Goal: Use online tool/utility

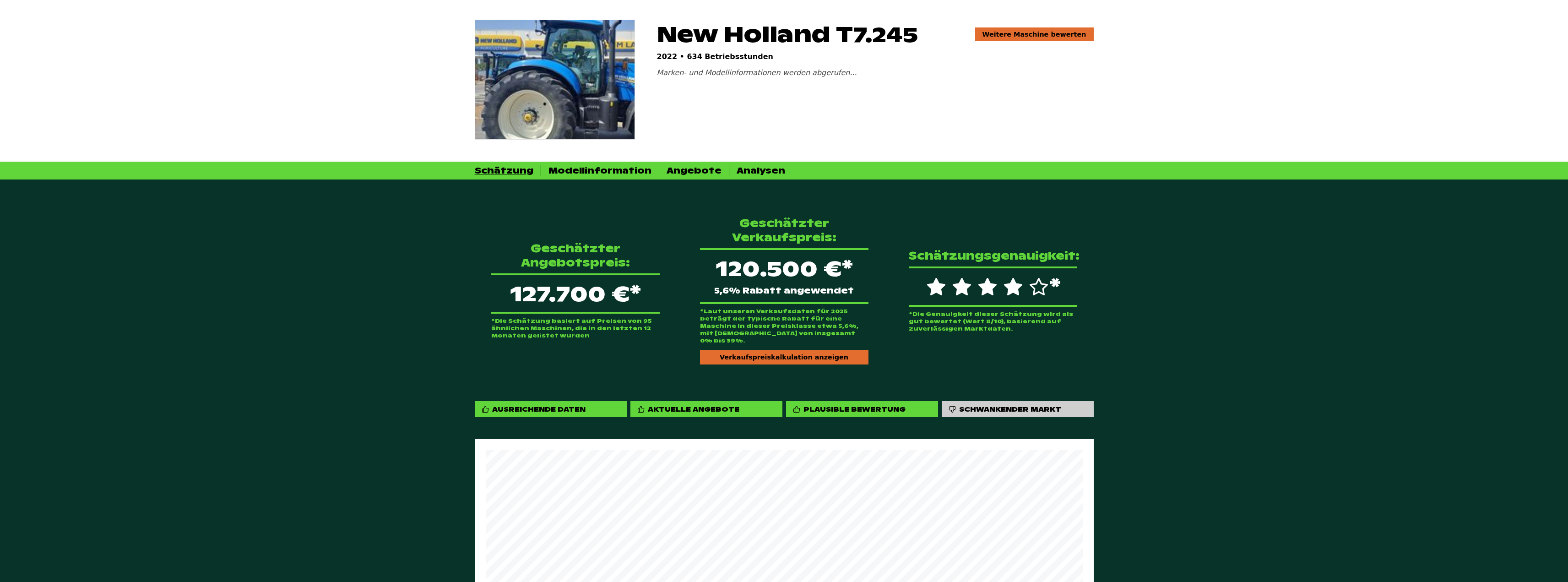
scroll to position [183, 0]
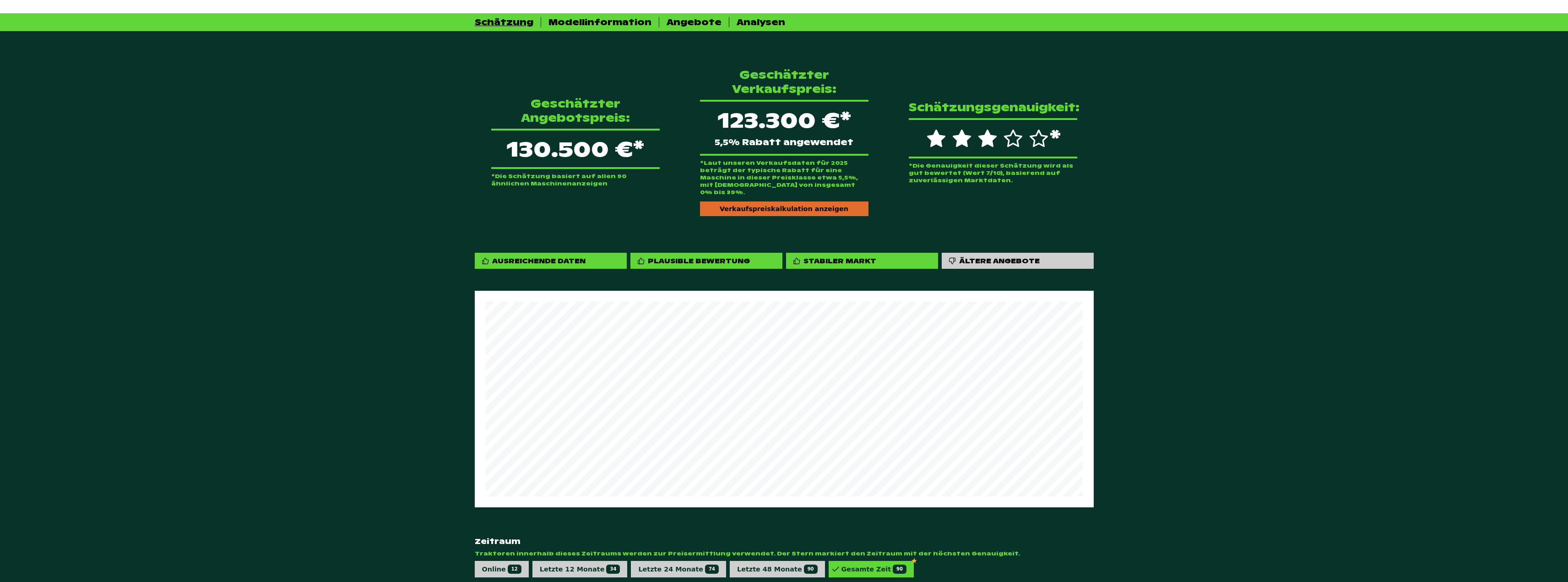
scroll to position [229, 0]
